Goal: Task Accomplishment & Management: Complete application form

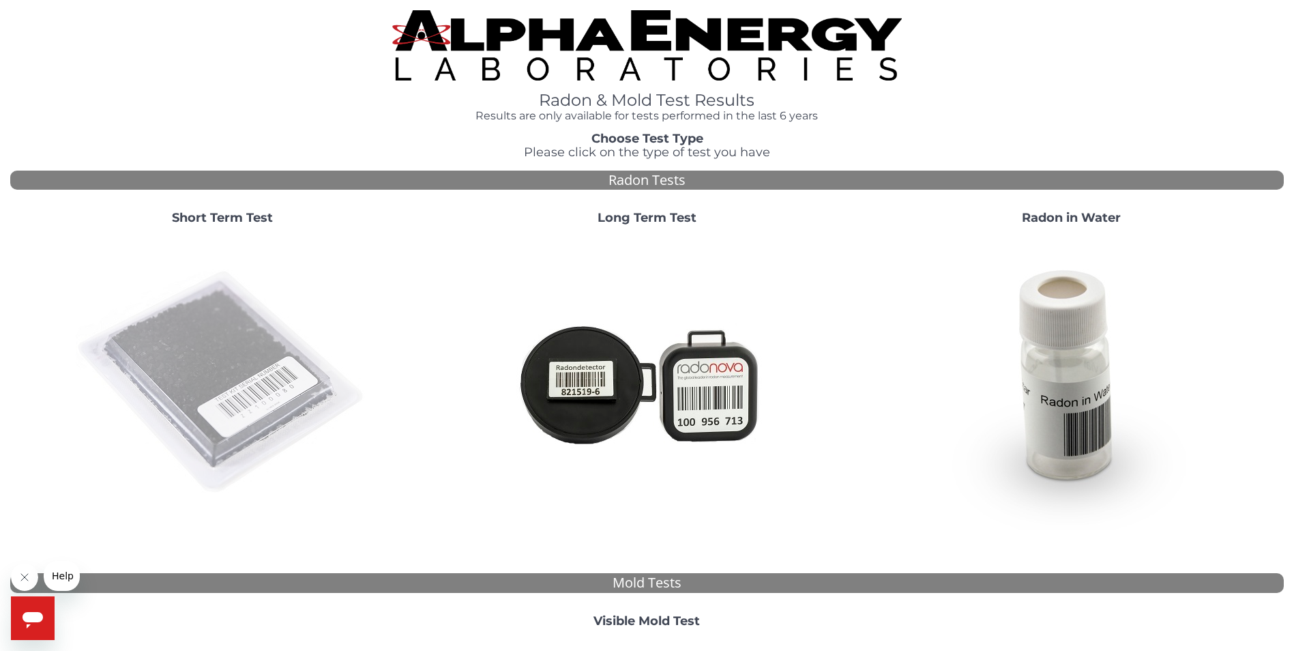
click at [274, 352] on img at bounding box center [222, 382] width 293 height 293
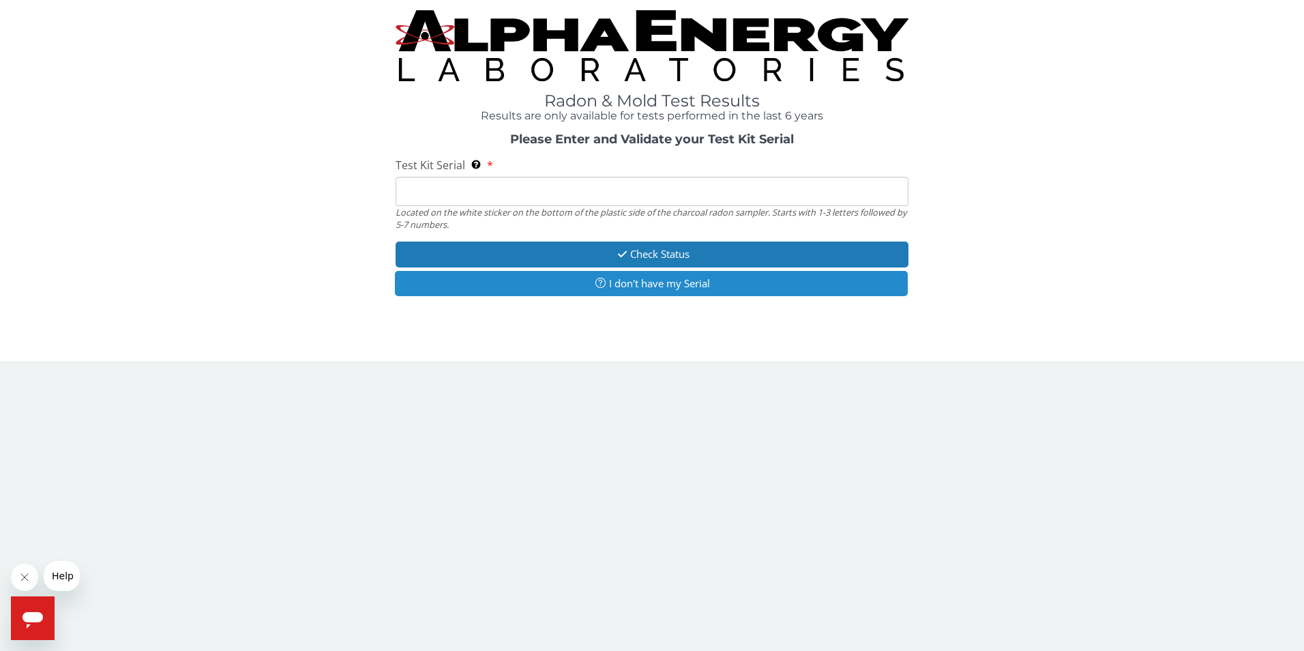
click at [667, 282] on button "I don't have my Serial" at bounding box center [652, 283] width 514 height 25
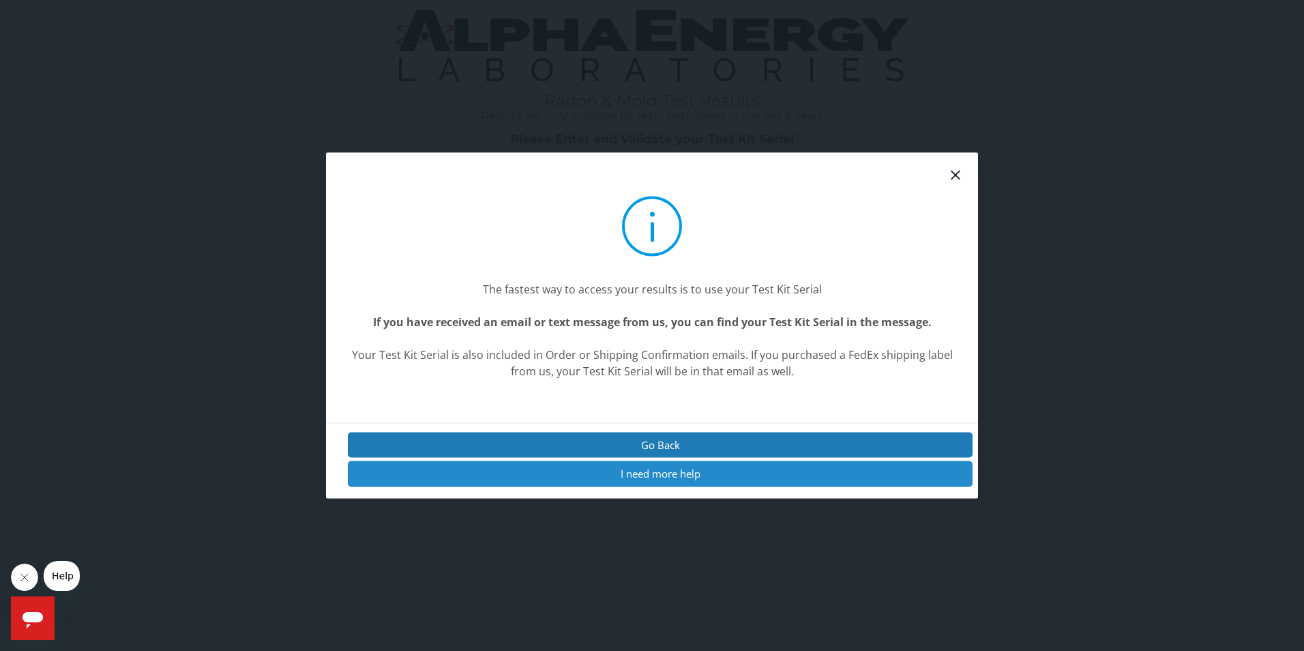
click at [636, 473] on button "I need more help" at bounding box center [660, 473] width 625 height 25
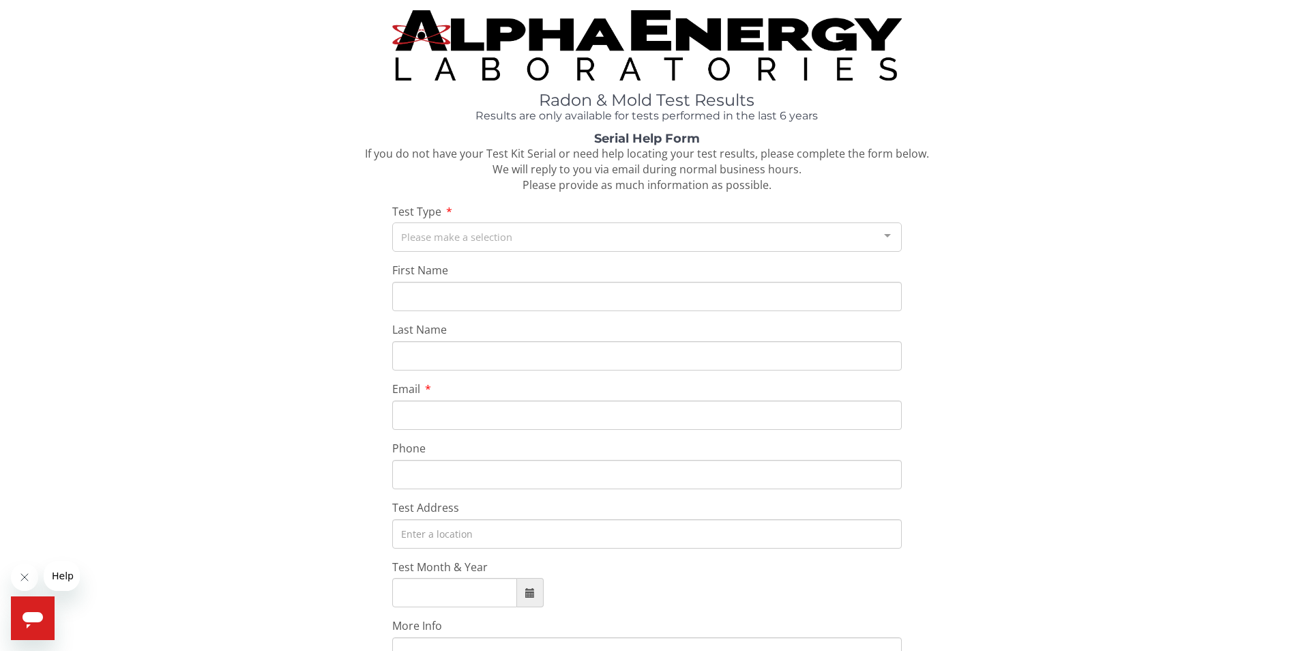
click at [434, 299] on input "First Name" at bounding box center [646, 296] width 509 height 29
type input "[PERSON_NAME]"
type input "[EMAIL_ADDRESS][DOMAIN_NAME]"
type input "[PHONE_NUMBER]"
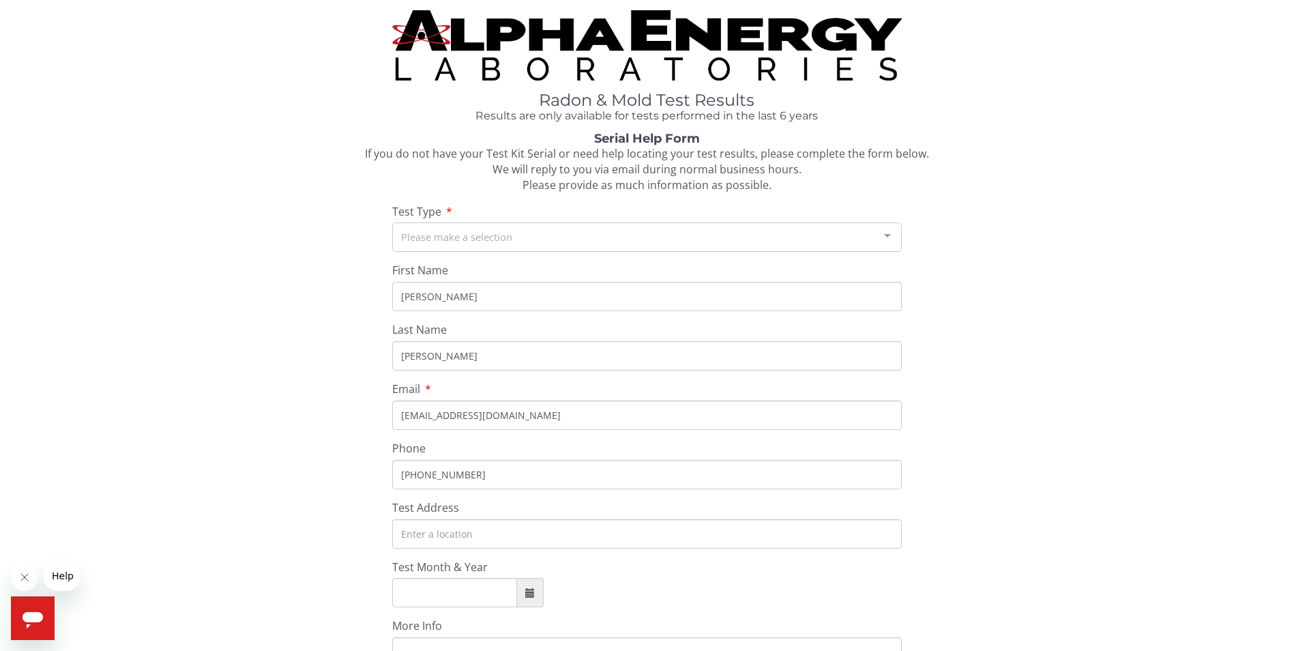
type input "[STREET_ADDRESS]"
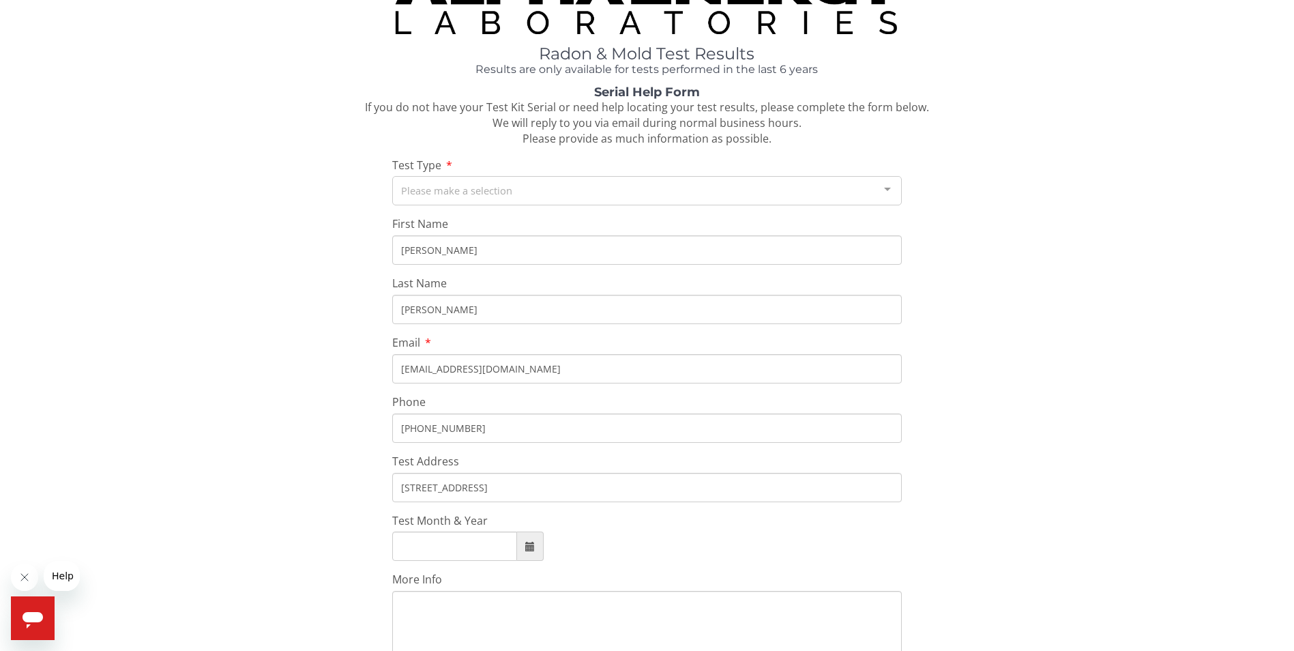
scroll to position [68, 0]
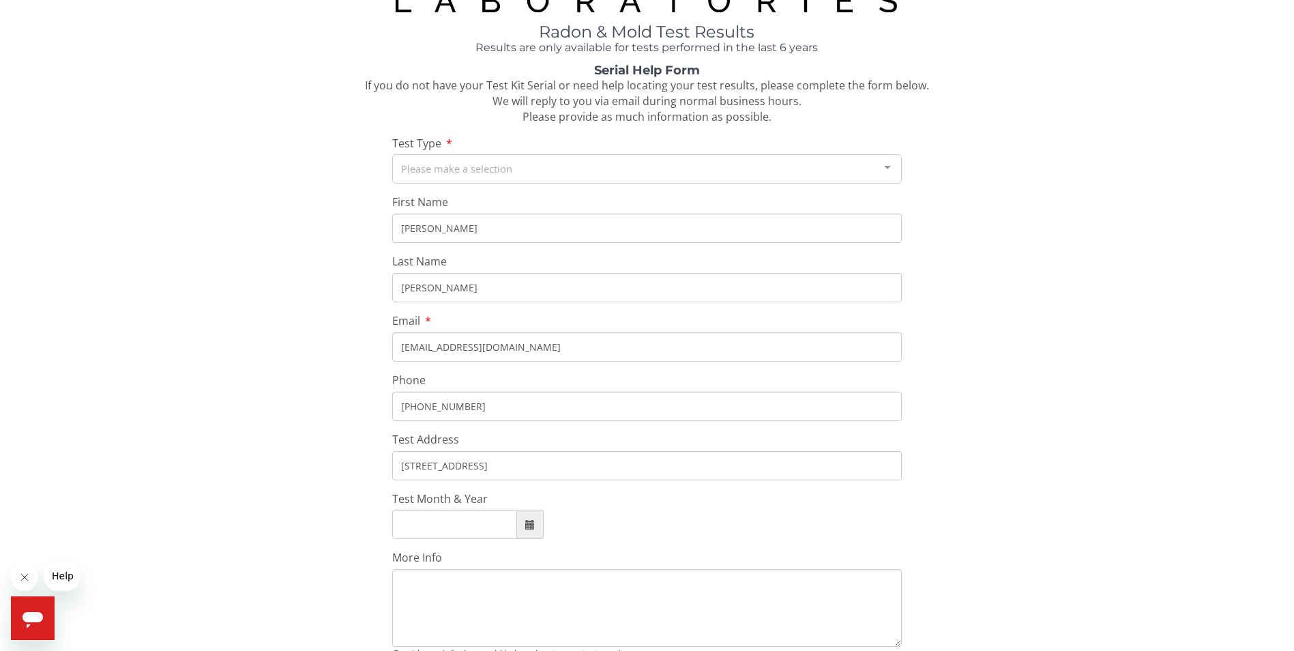
click at [533, 523] on span at bounding box center [530, 525] width 10 height 10
type input "[DATE]"
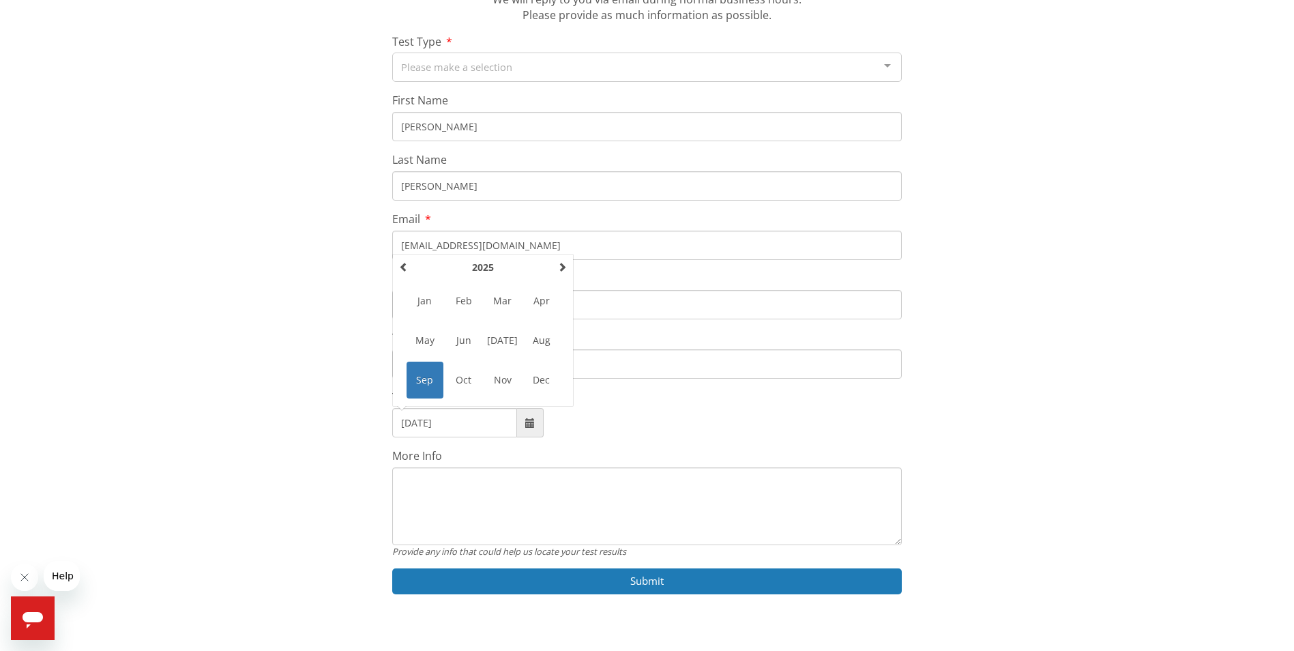
scroll to position [192, 0]
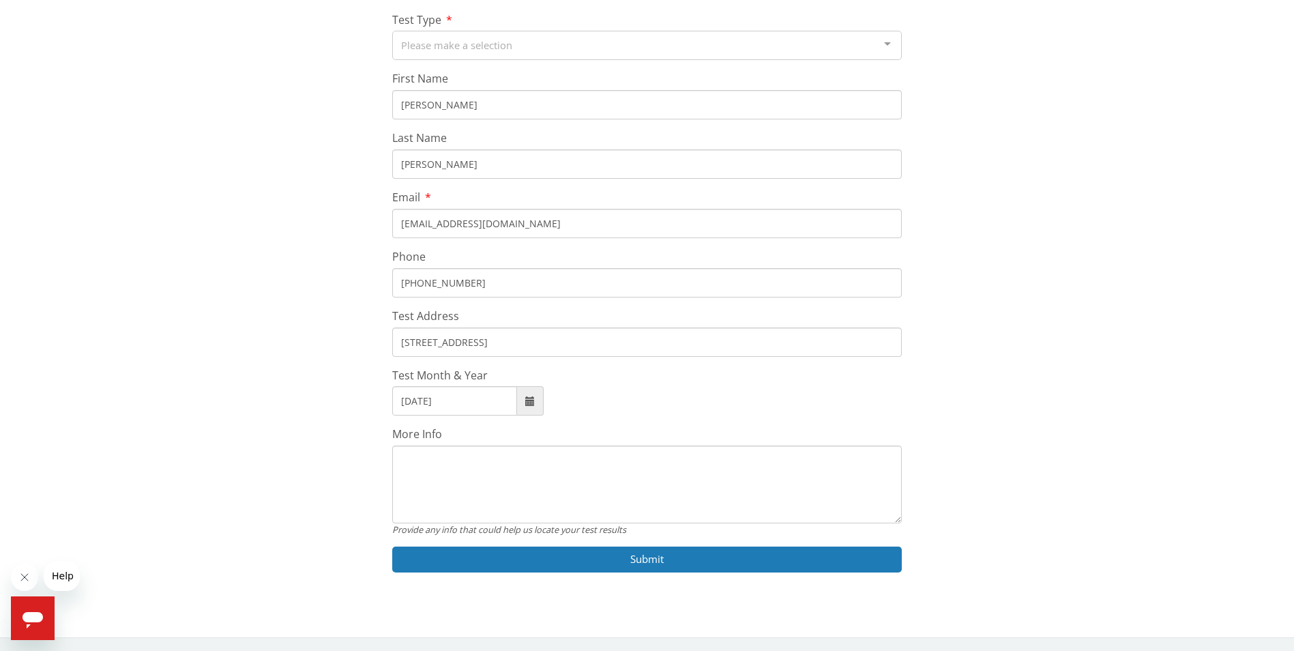
click at [416, 451] on textarea "More Info" at bounding box center [646, 484] width 509 height 78
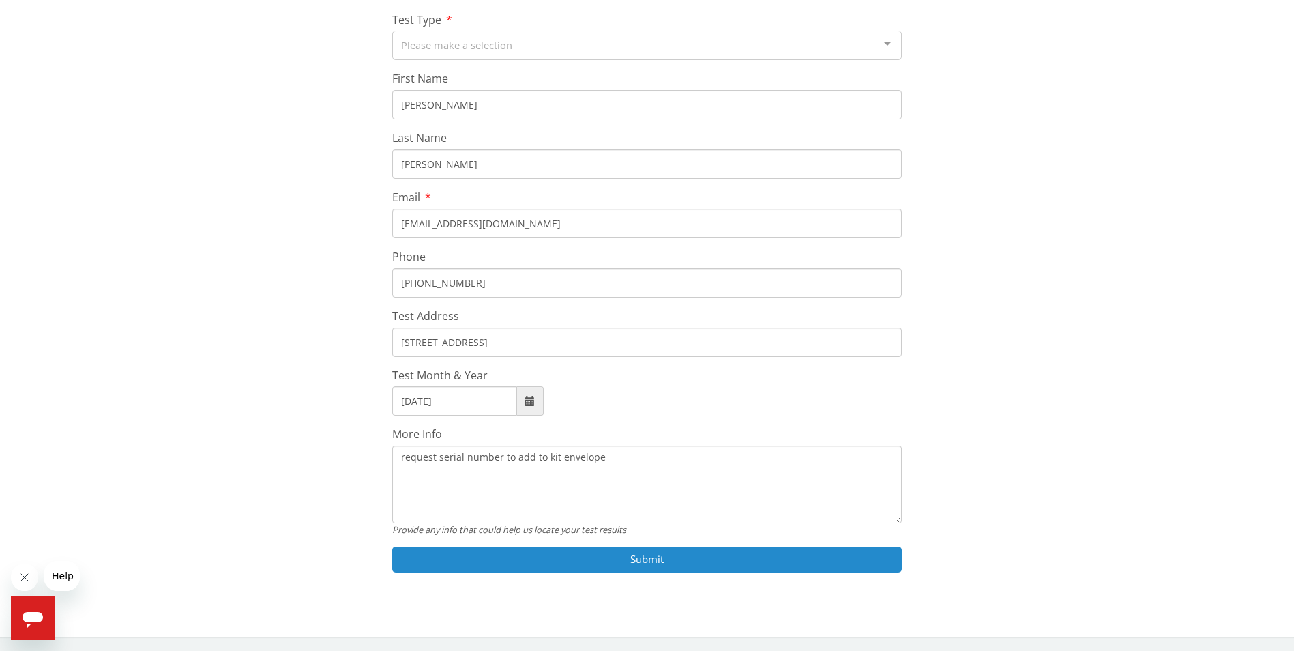
type textarea "request serial number to add to kit envelope"
click at [681, 550] on button "Submit" at bounding box center [646, 558] width 509 height 25
click at [622, 555] on button "Submit" at bounding box center [646, 558] width 509 height 25
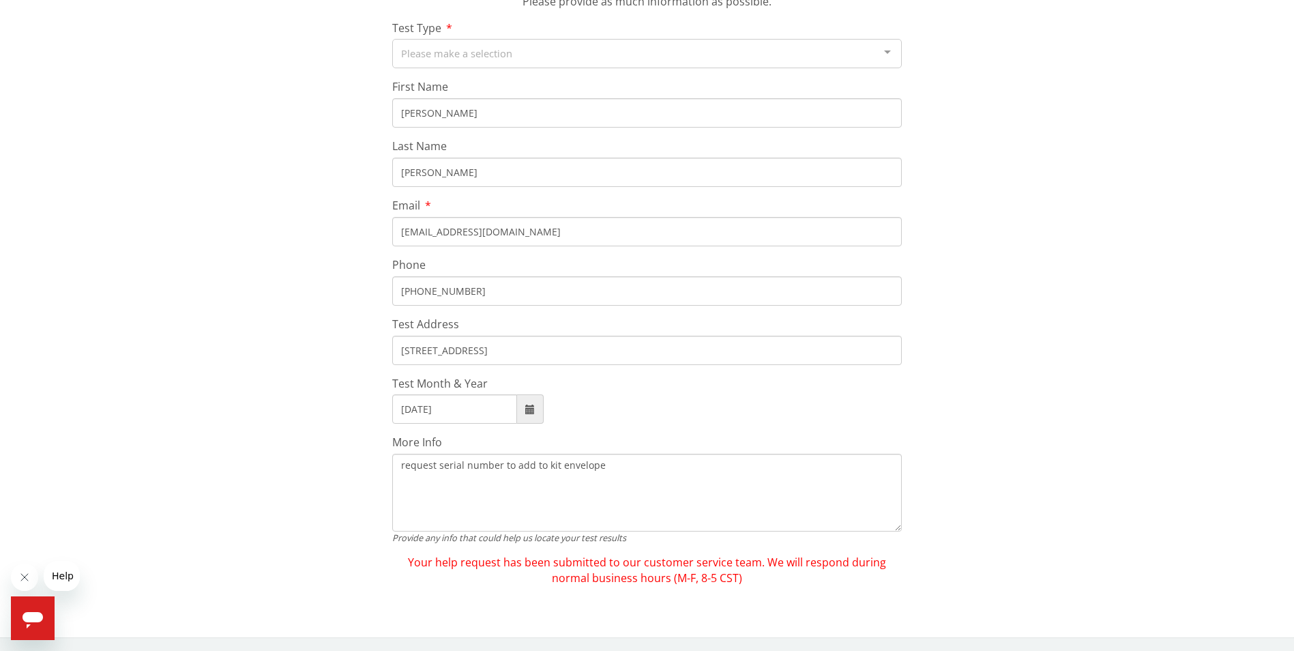
scroll to position [183, 0]
click at [893, 55] on div at bounding box center [887, 53] width 27 height 26
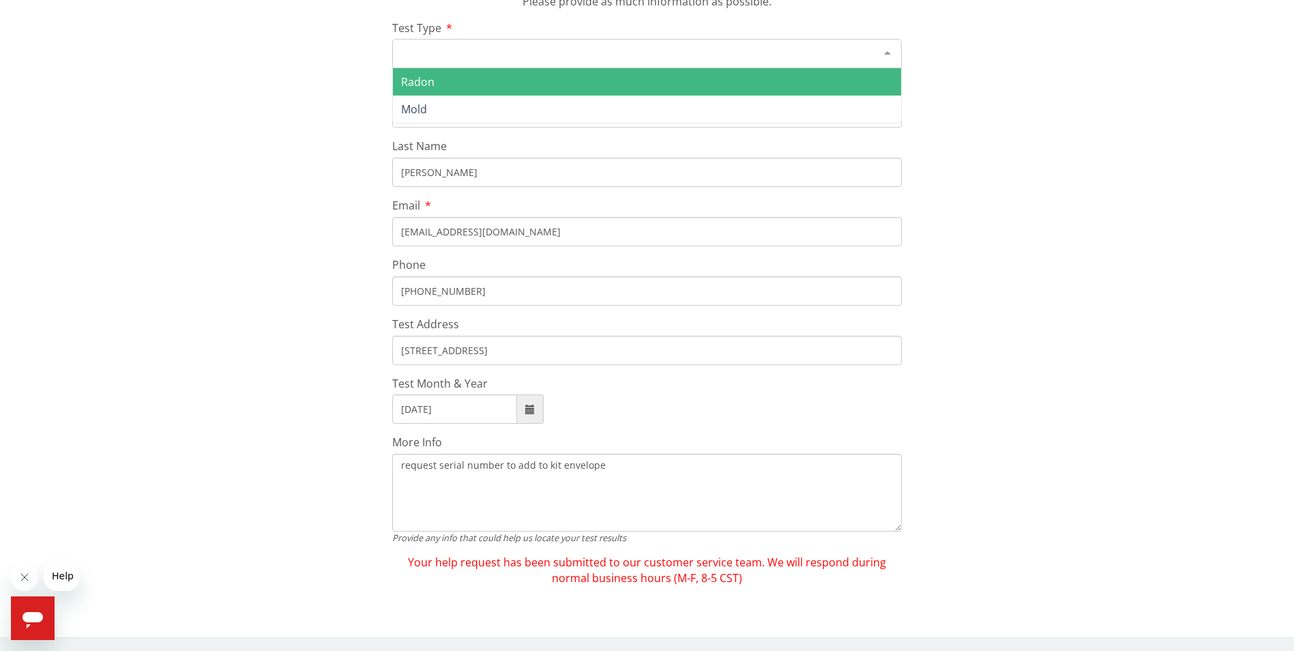
click at [679, 89] on span "Radon" at bounding box center [647, 81] width 508 height 27
